Goal: Information Seeking & Learning: Check status

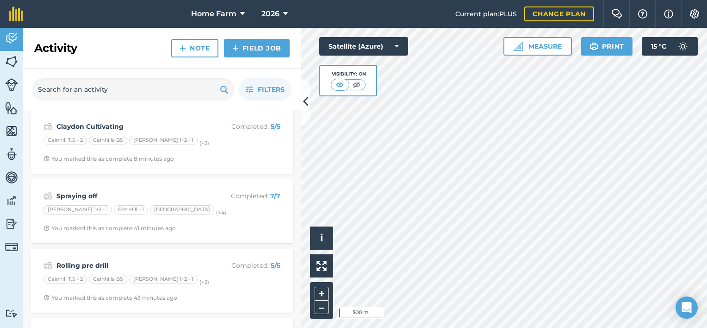
scroll to position [76, 0]
click at [276, 13] on span "2026" at bounding box center [271, 13] width 18 height 11
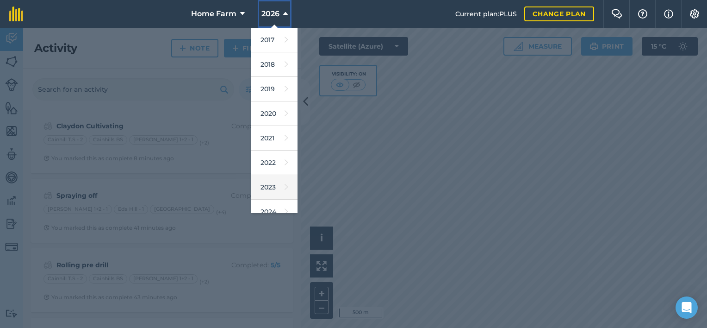
scroll to position [82, 0]
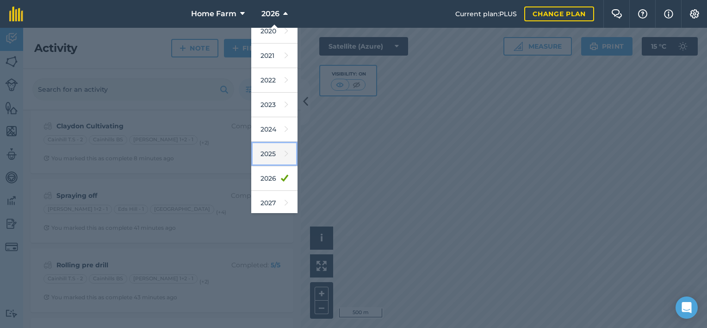
click at [276, 161] on link "2025" at bounding box center [274, 154] width 46 height 25
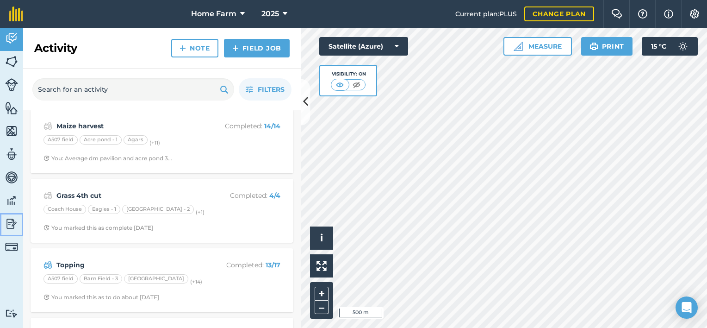
click at [10, 224] on img at bounding box center [11, 224] width 13 height 14
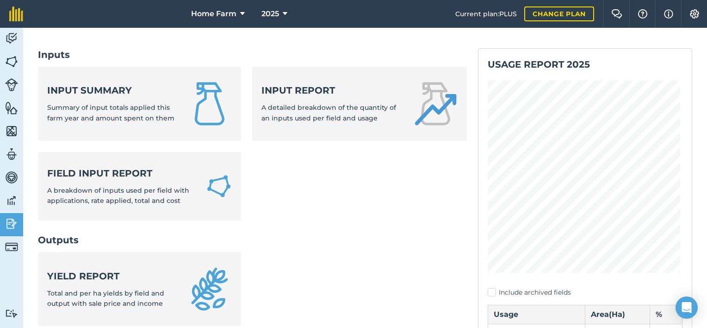
scroll to position [83, 0]
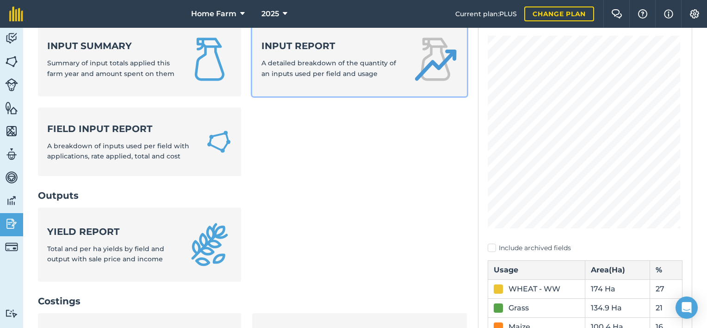
click at [319, 75] on span "A detailed breakdown of the quantity of an inputs used per field and usage" at bounding box center [329, 68] width 135 height 19
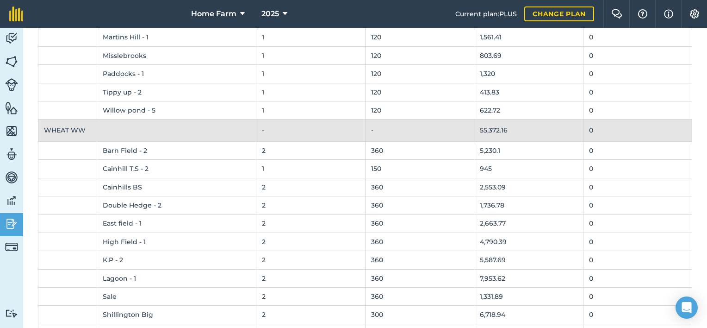
scroll to position [17826, 0]
drag, startPoint x: 476, startPoint y: 47, endPoint x: 505, endPoint y: 48, distance: 28.7
click at [505, 118] on td "55,372.16" at bounding box center [529, 129] width 109 height 22
drag, startPoint x: 505, startPoint y: 48, endPoint x: 501, endPoint y: 63, distance: 15.6
click at [501, 139] on td "5,230.1" at bounding box center [529, 148] width 109 height 18
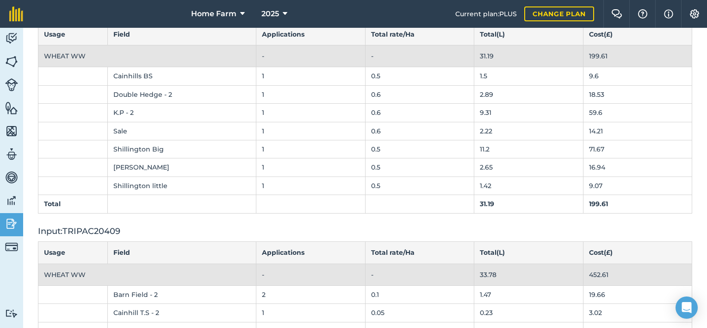
scroll to position [16702, 0]
